Goal: Complete application form: Complete application form

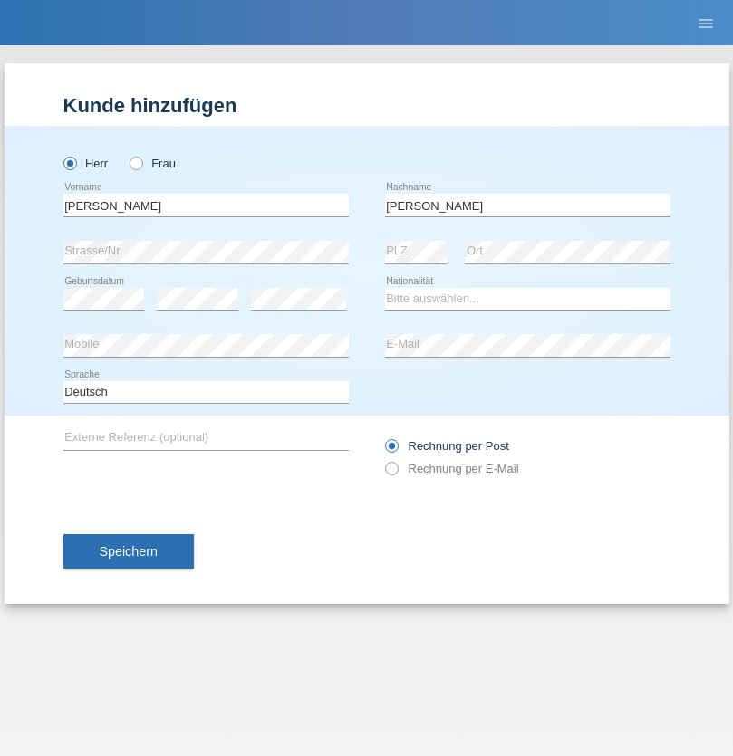
type input "[PERSON_NAME]"
select select "CH"
radio input "true"
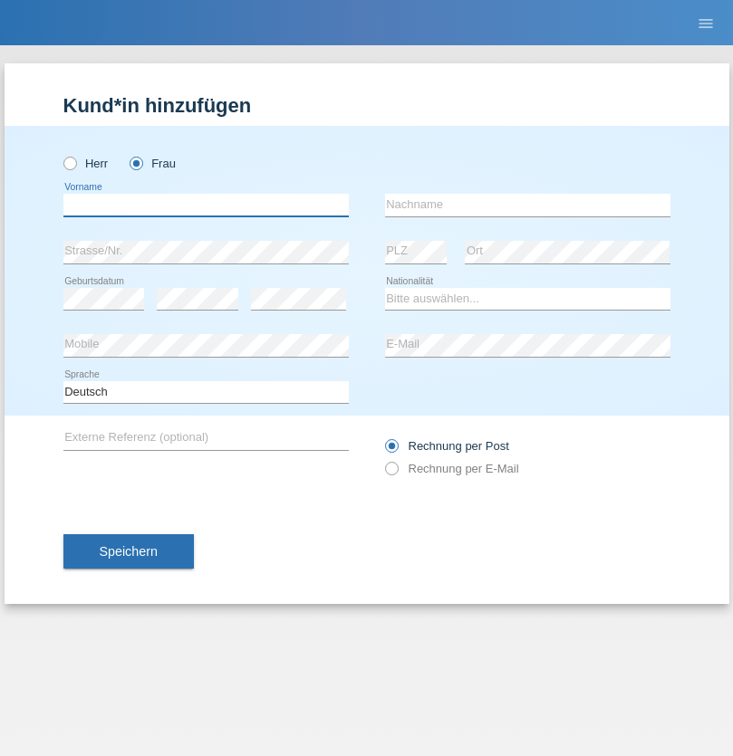
click at [206, 205] on input "text" at bounding box center [205, 205] width 285 height 23
type input "[PERSON_NAME]"
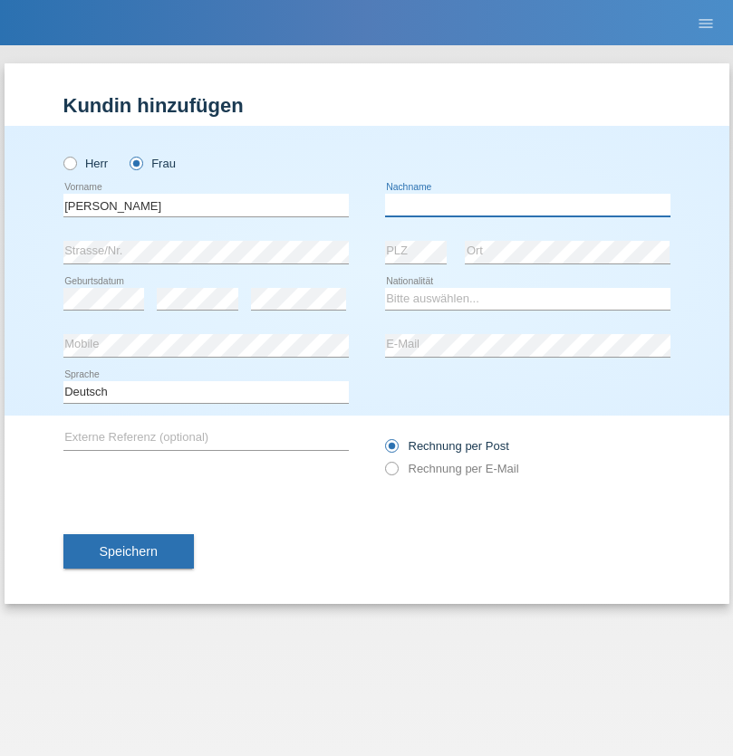
click at [527, 205] on input "text" at bounding box center [527, 205] width 285 height 23
type input "[PERSON_NAME]"
select select "CH"
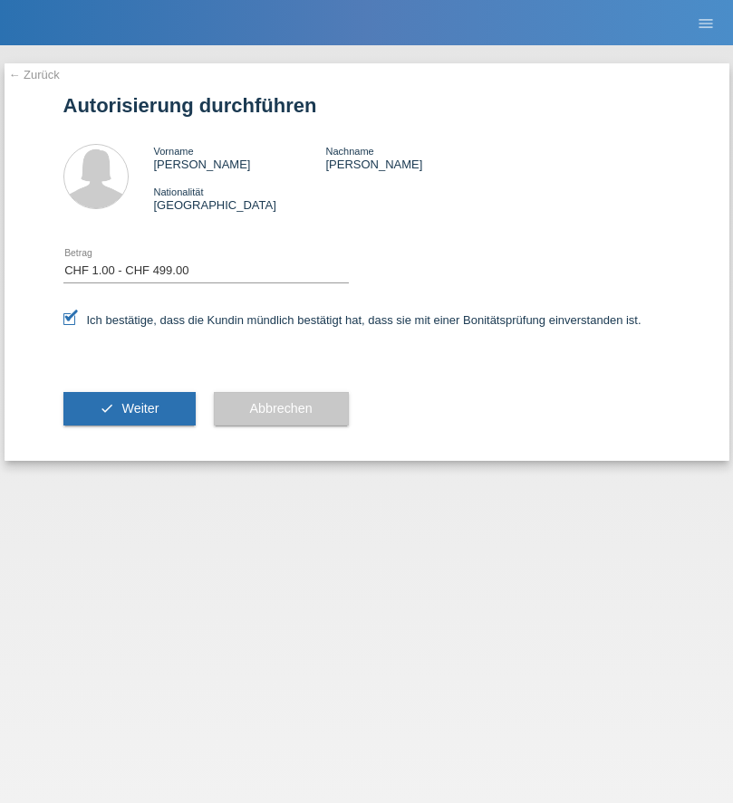
select select "1"
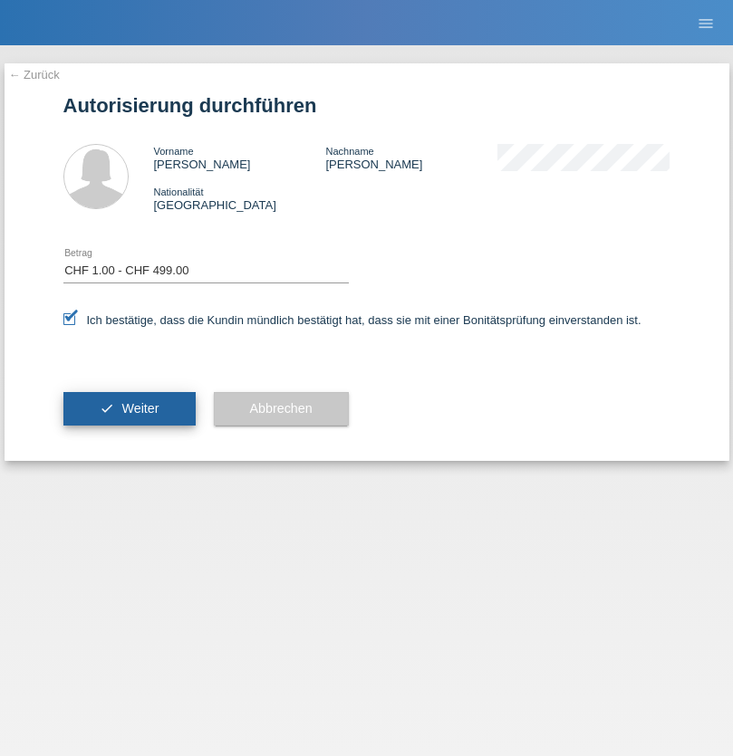
click at [129, 408] on span "Weiter" at bounding box center [139, 408] width 37 height 14
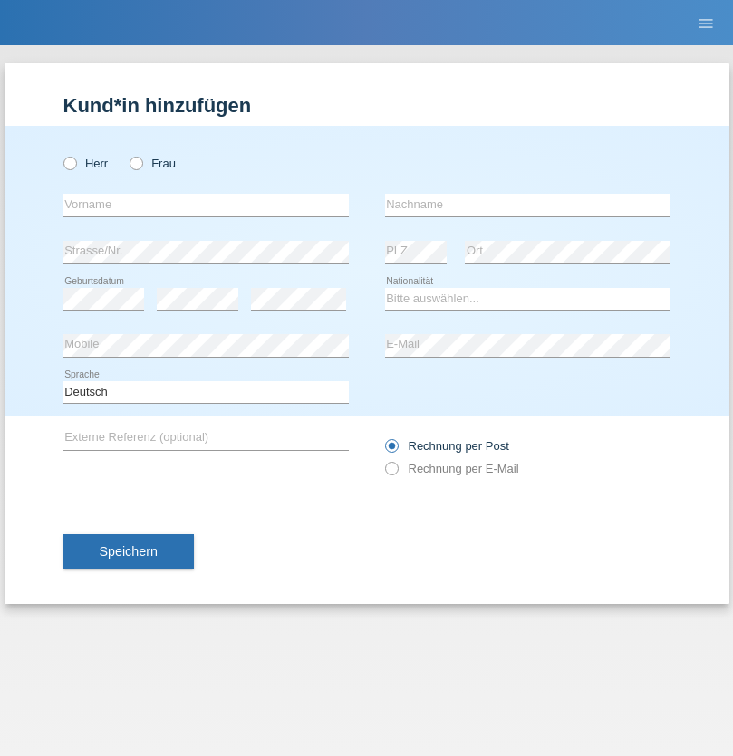
radio input "true"
click at [206, 205] on input "text" at bounding box center [205, 205] width 285 height 23
type input "[PERSON_NAME]"
click at [527, 205] on input "text" at bounding box center [527, 205] width 285 height 23
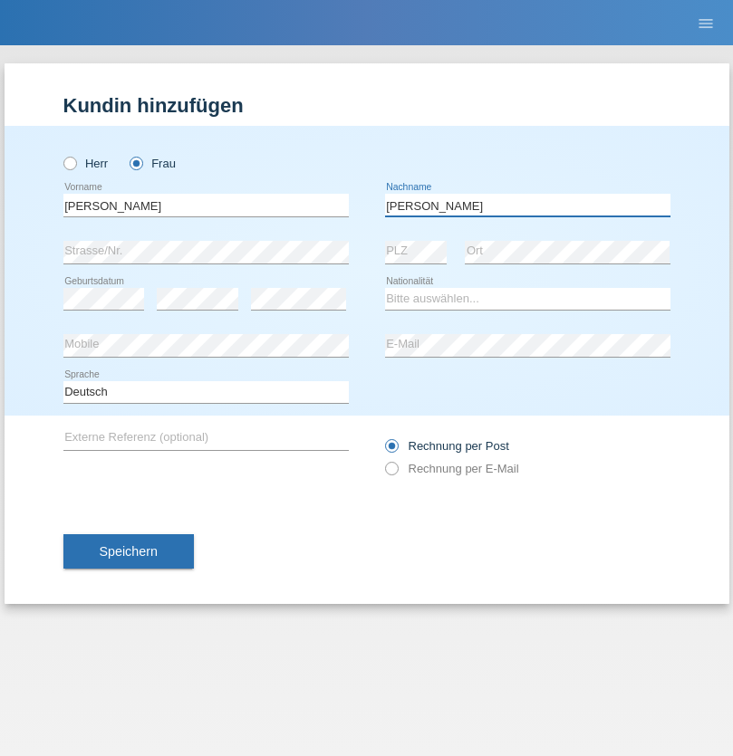
type input "[PERSON_NAME]"
select select "CH"
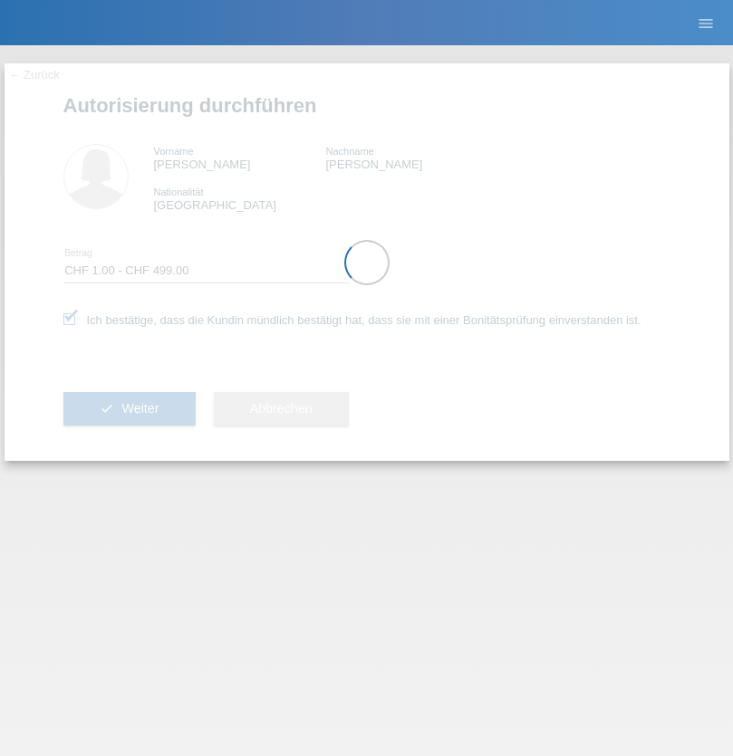
select select "1"
